Goal: Task Accomplishment & Management: Complete application form

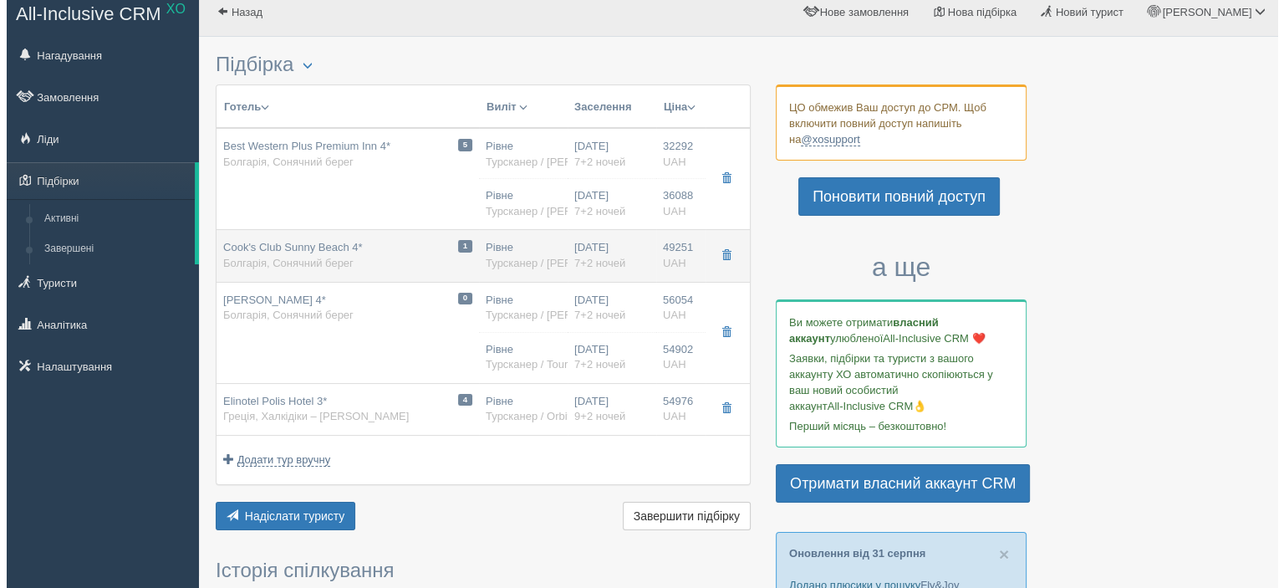
scroll to position [84, 0]
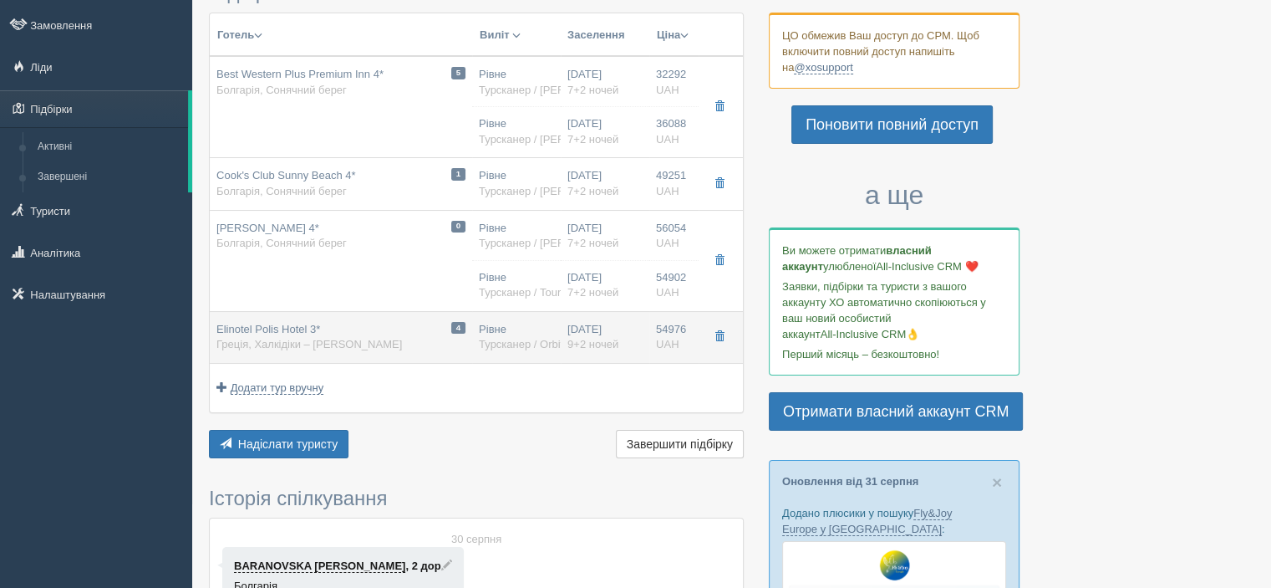
click at [399, 329] on div "4 Elinotel Polis Hotel 3* Греція, [GEOGRAPHIC_DATA] – [PERSON_NAME]" at bounding box center [341, 337] width 249 height 31
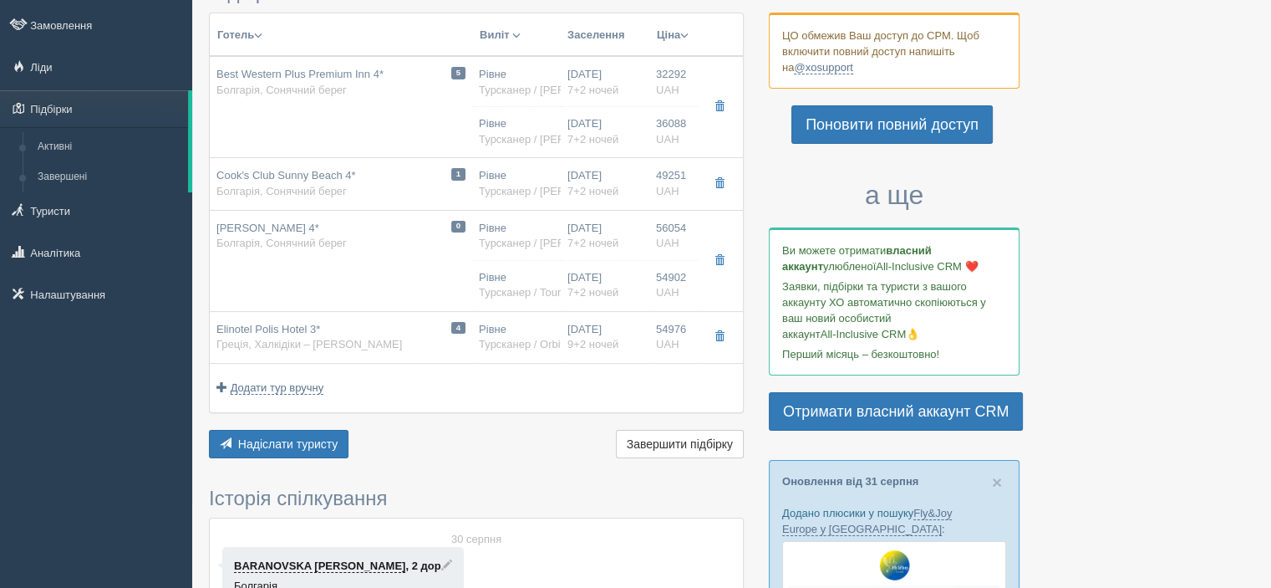
type input "Elinotel Polis Hotel 3*"
type input "[URL][DOMAIN_NAME]"
type textarea "Як варіант,можна ще розглянути Грецію,"
type input "Греція"
type input "Халкідіки – [PERSON_NAME]"
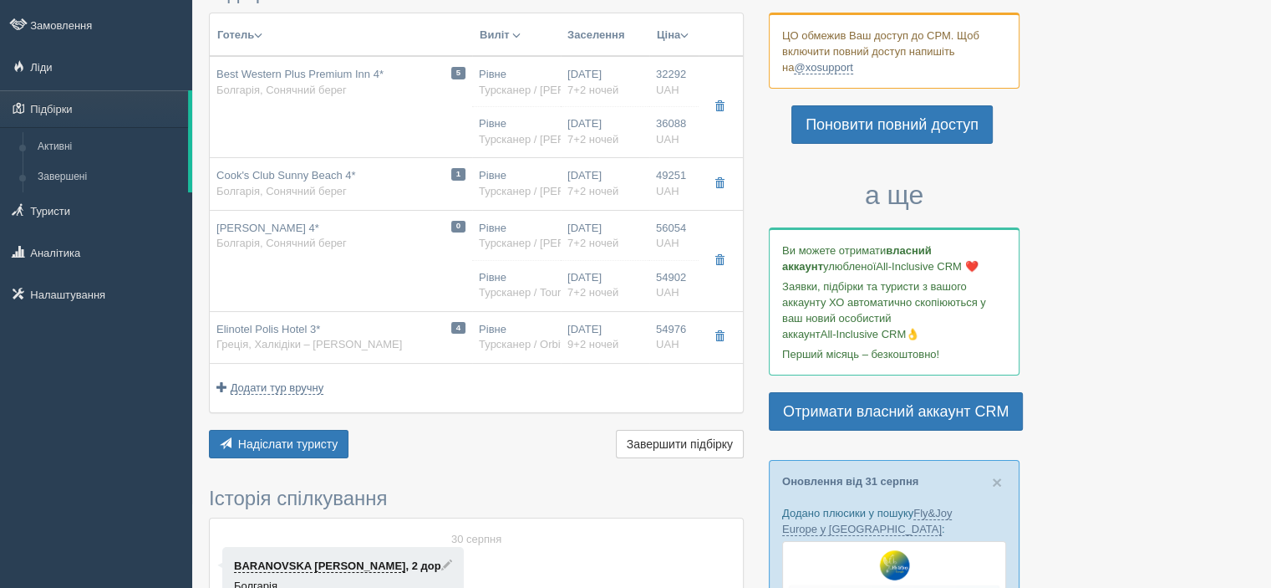
type input "54976.00"
type input "Рівне"
type input "Салоніки"
type input "07:30"
type input "14:00"
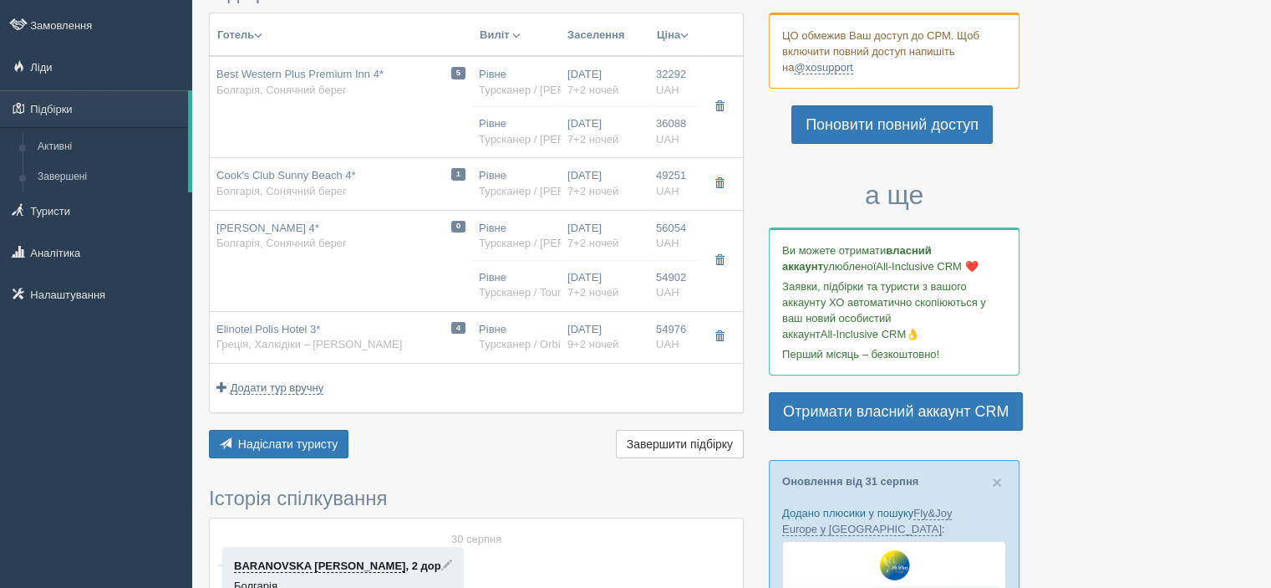
type input "Orbita"
type input "11:00"
type input "18:30"
type input "9+2"
type input "Standard Room"
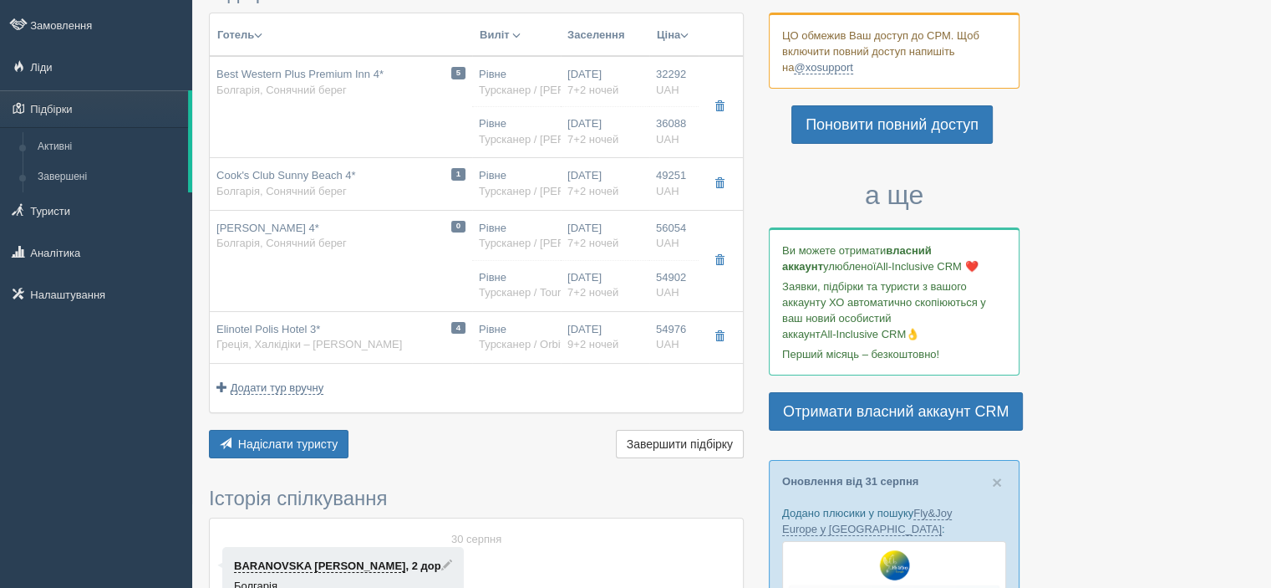
type input "HB"
type input "Турсканер / Orbita"
type input "[URL][DOMAIN_NAME]"
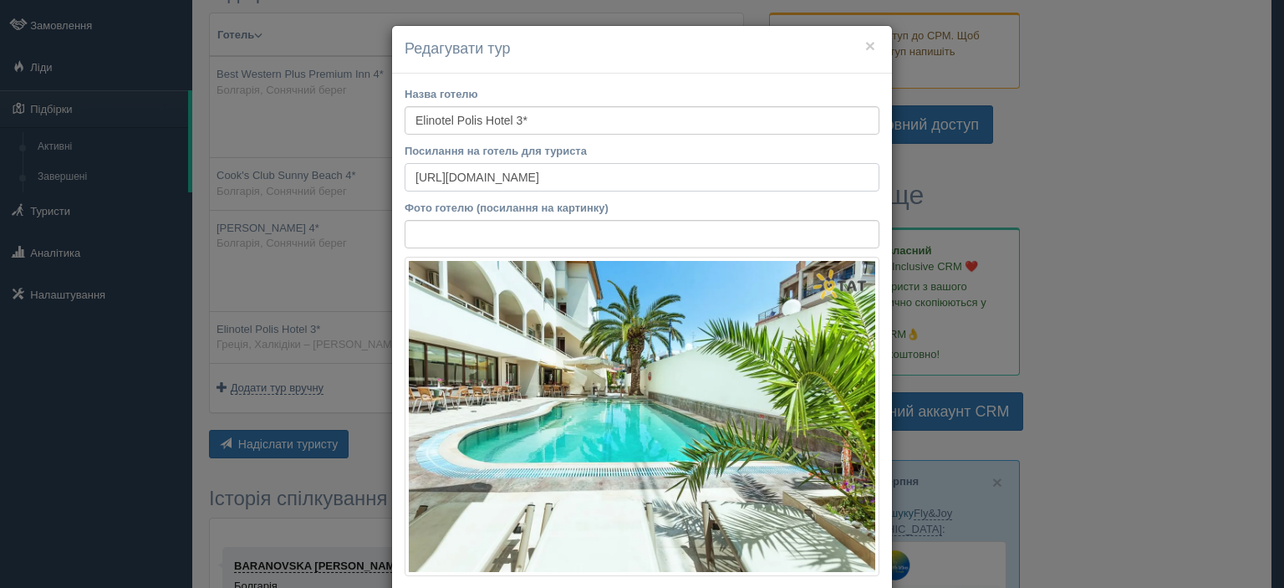
click at [504, 180] on input "[URL][DOMAIN_NAME]" at bounding box center [642, 177] width 475 height 28
click at [505, 180] on input "[URL][DOMAIN_NAME]" at bounding box center [642, 177] width 475 height 28
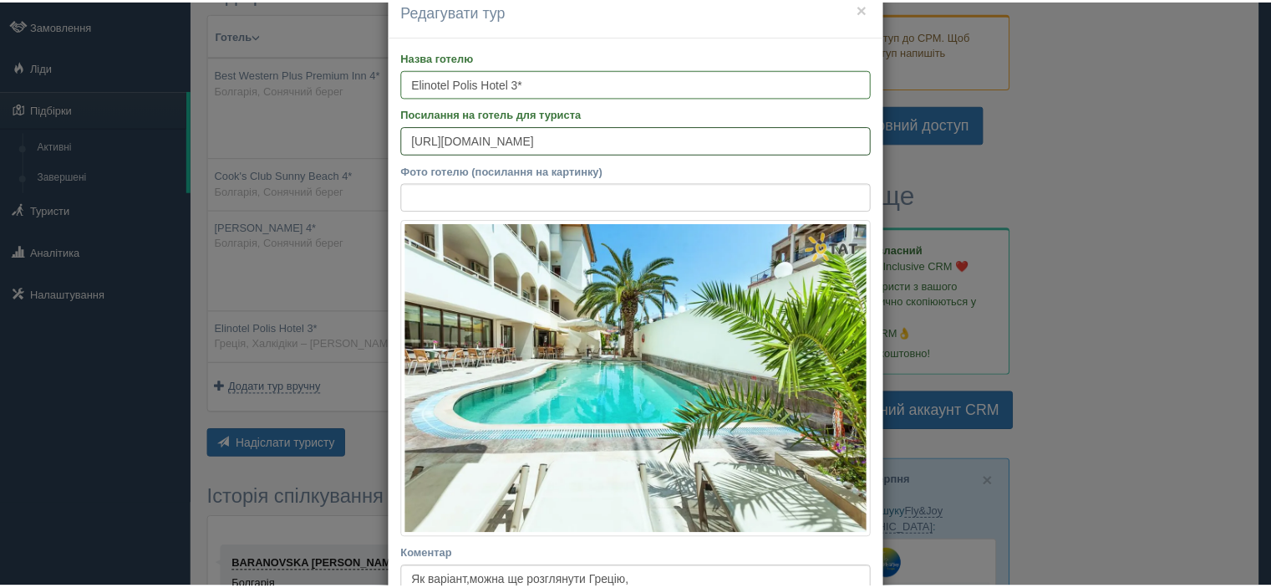
scroll to position [0, 0]
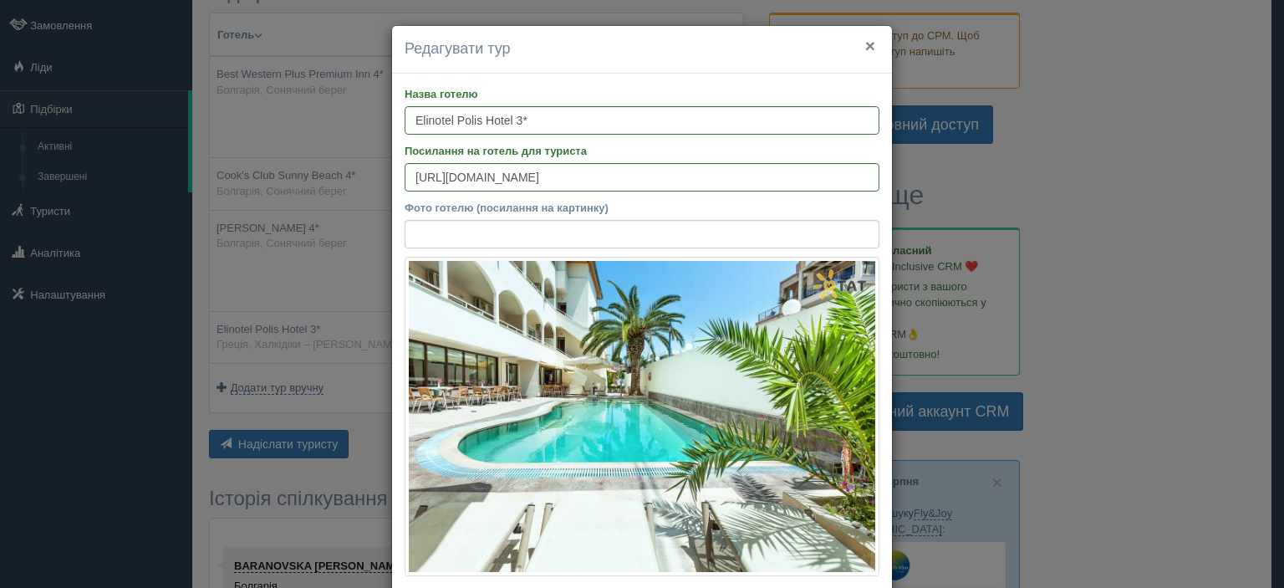
click at [868, 45] on div "× Редагувати тур" at bounding box center [642, 50] width 500 height 48
click at [867, 46] on button "×" at bounding box center [870, 46] width 10 height 18
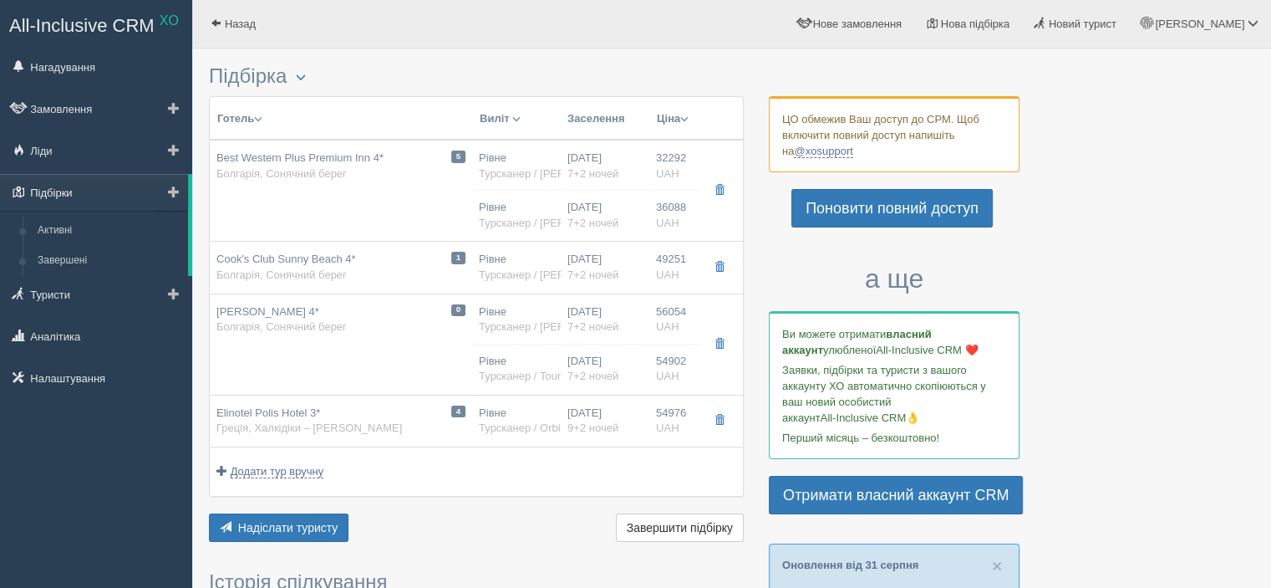
click at [64, 197] on link "Підбірки" at bounding box center [94, 192] width 188 height 37
